Goal: Task Accomplishment & Management: Complete application form

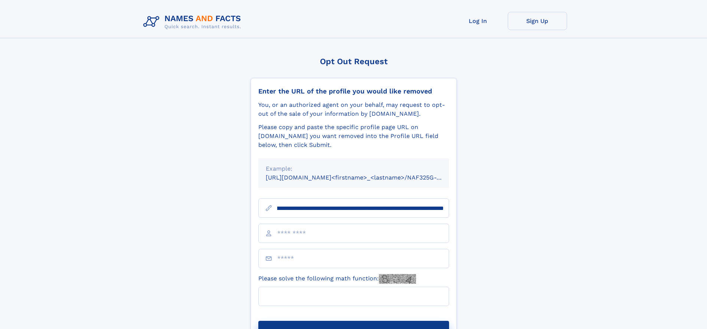
scroll to position [0, 77]
type input "**********"
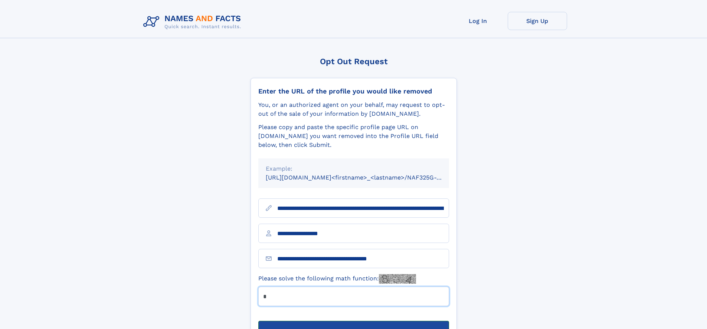
type input "*"
click at [353, 321] on button "Submit Opt Out Request" at bounding box center [353, 333] width 191 height 24
